Goal: Information Seeking & Learning: Find specific fact

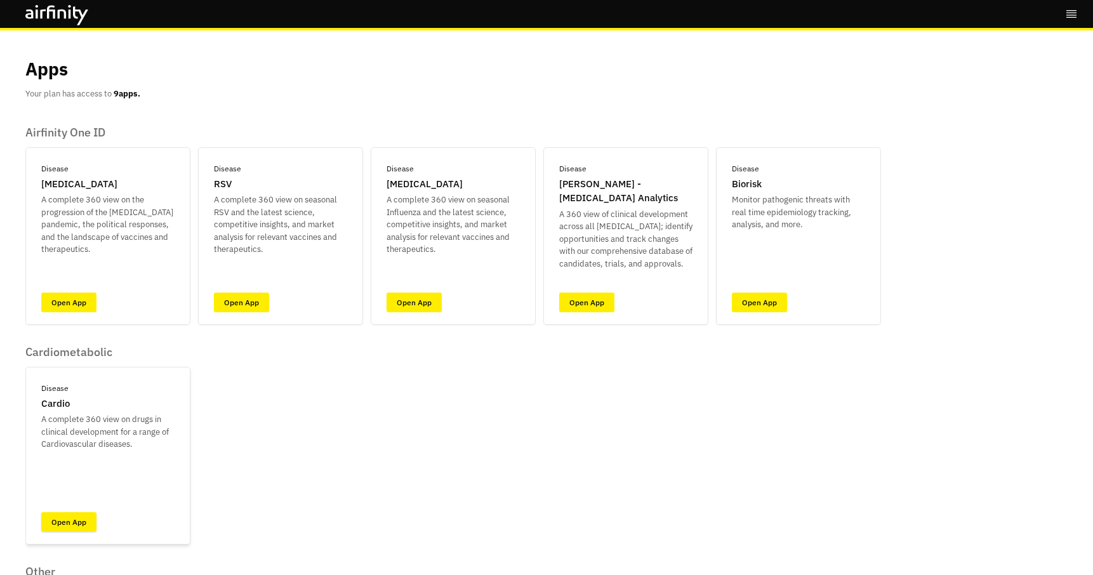
click at [64, 524] on link "Open App" at bounding box center [68, 522] width 55 height 20
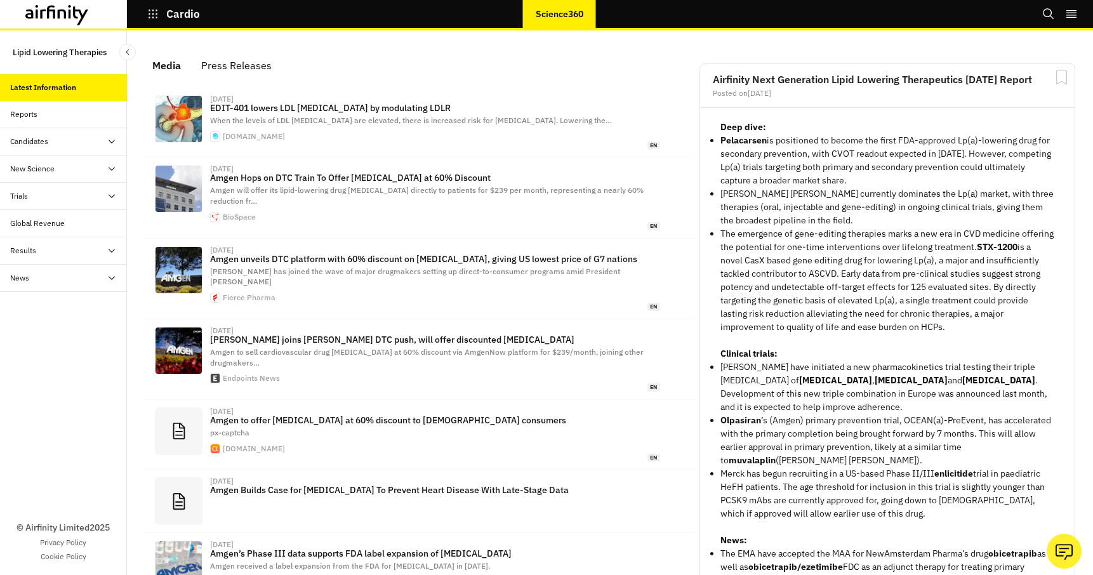
scroll to position [778, 381]
click at [48, 141] on div "Candidates" at bounding box center [29, 141] width 38 height 11
click at [17, 304] on div "Trials" at bounding box center [19, 305] width 18 height 11
click at [49, 417] on div "Approvals Forecast" at bounding box center [53, 414] width 66 height 11
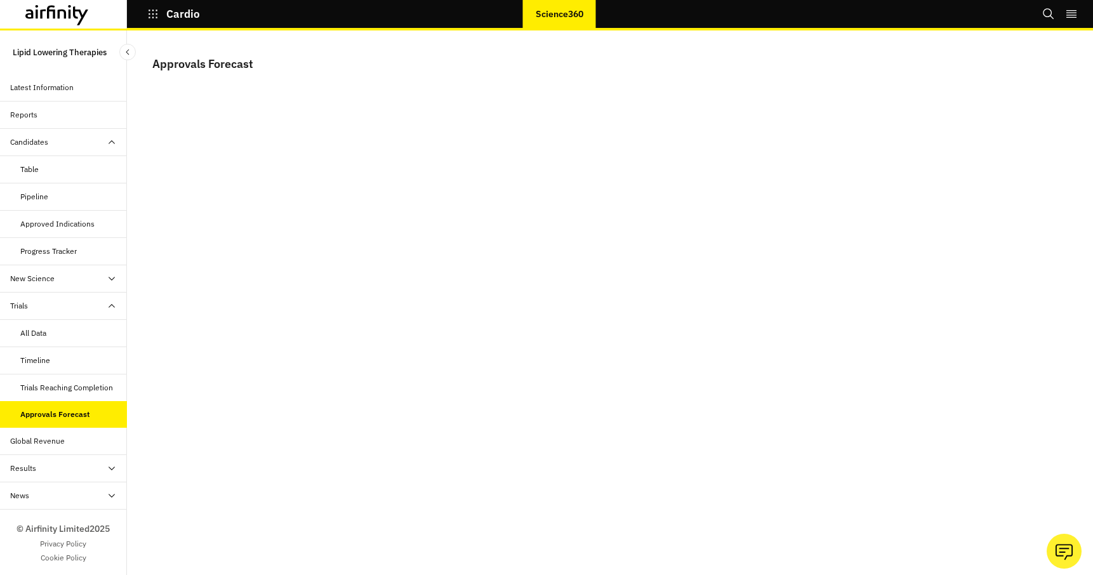
click at [53, 383] on div "Trials Reaching Completion" at bounding box center [66, 387] width 93 height 11
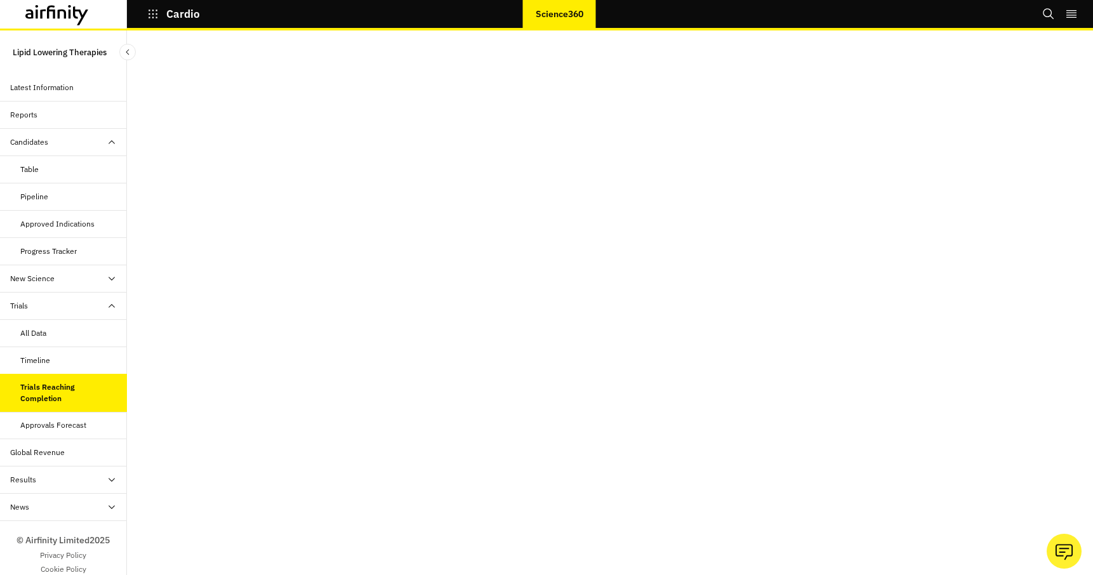
click at [37, 360] on div "Timeline" at bounding box center [35, 360] width 30 height 11
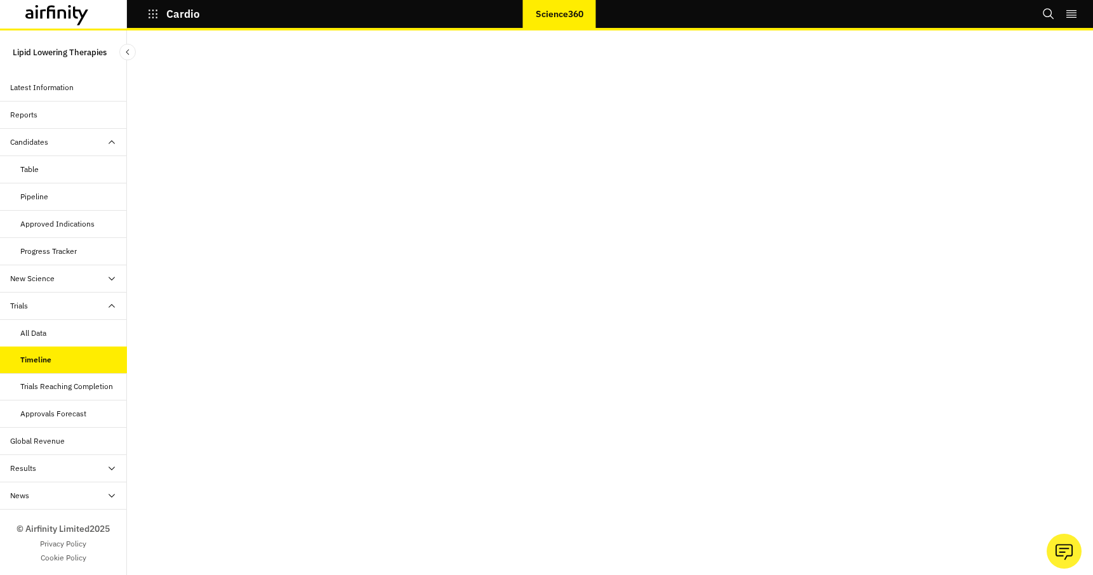
scroll to position [25, 0]
click at [53, 387] on div "Trials Reaching Completion" at bounding box center [66, 386] width 93 height 11
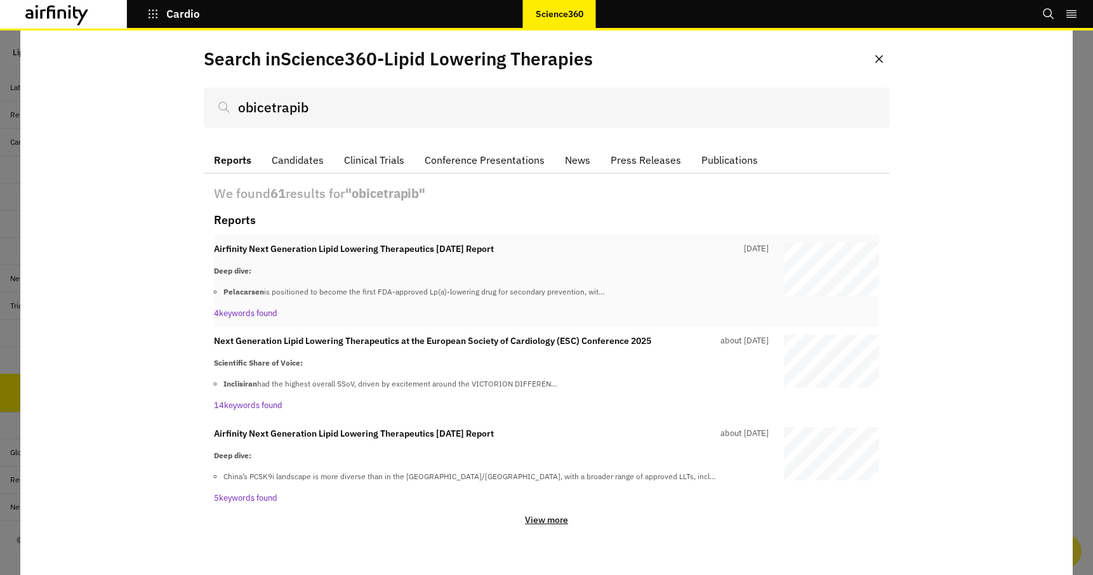
type input "obicetrapib"
click at [381, 248] on p "Airfinity Next Generation Lipid Lowering Therapeutics [DATE] Report" at bounding box center [354, 248] width 280 height 13
